Goal: Check status

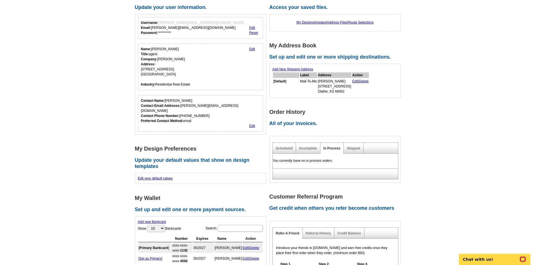
scroll to position [140, 0]
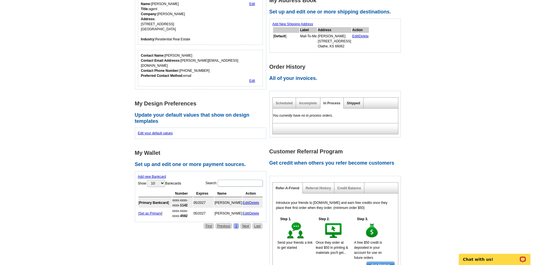
click at [354, 103] on link "Shipped" at bounding box center [353, 103] width 13 height 4
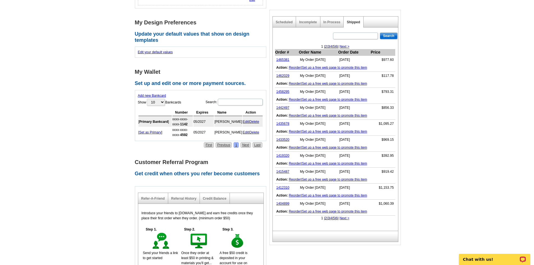
scroll to position [224, 0]
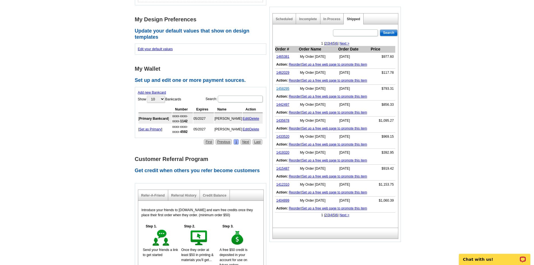
click at [283, 89] on link "1458295" at bounding box center [282, 89] width 13 height 4
